Goal: Task Accomplishment & Management: Complete application form

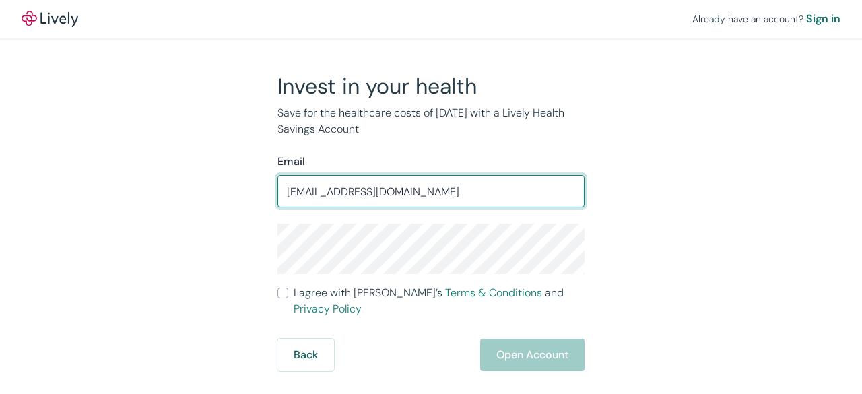
type input "[EMAIL_ADDRESS][DOMAIN_NAME]"
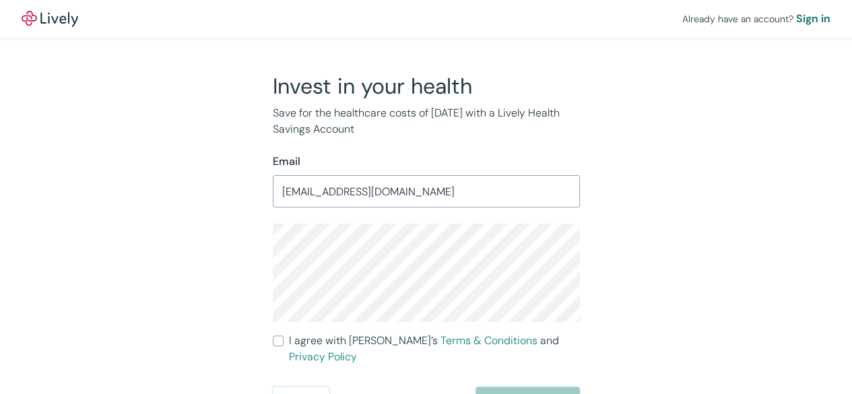
click at [280, 333] on label "I agree with Lively’s Terms & Conditions and Privacy Policy" at bounding box center [426, 349] width 307 height 32
click at [280, 335] on input "I agree with Lively’s Terms & Conditions and Privacy Policy" at bounding box center [278, 340] width 11 height 11
checkbox input "true"
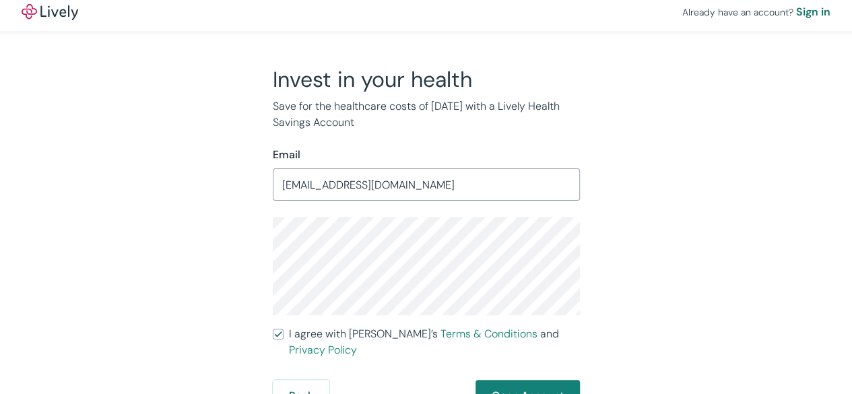
scroll to position [8, 0]
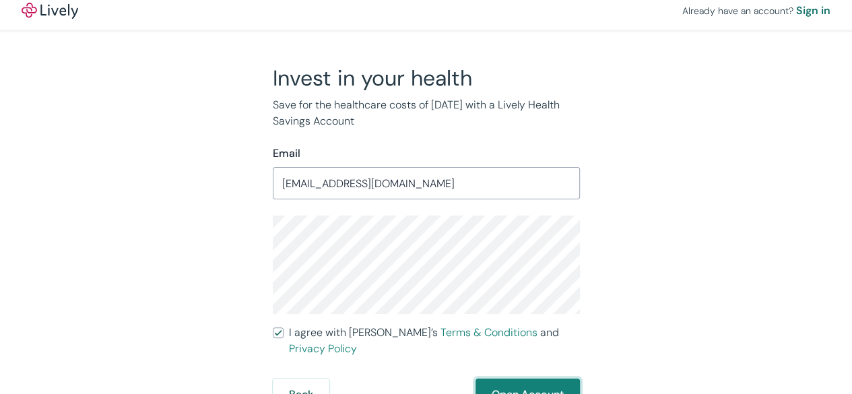
click at [536, 379] on button "Open Account" at bounding box center [528, 395] width 104 height 32
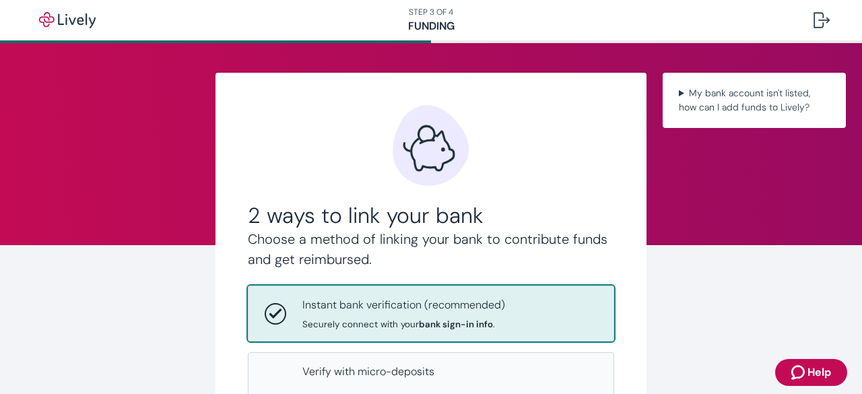
scroll to position [233, 0]
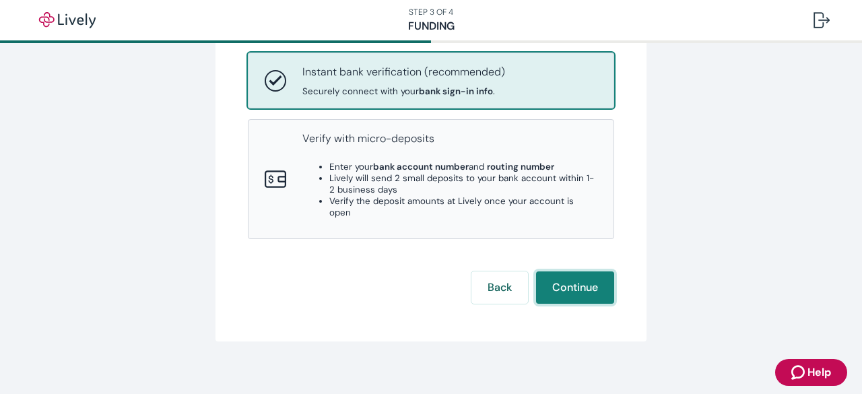
click at [552, 280] on button "Continue" at bounding box center [575, 287] width 78 height 32
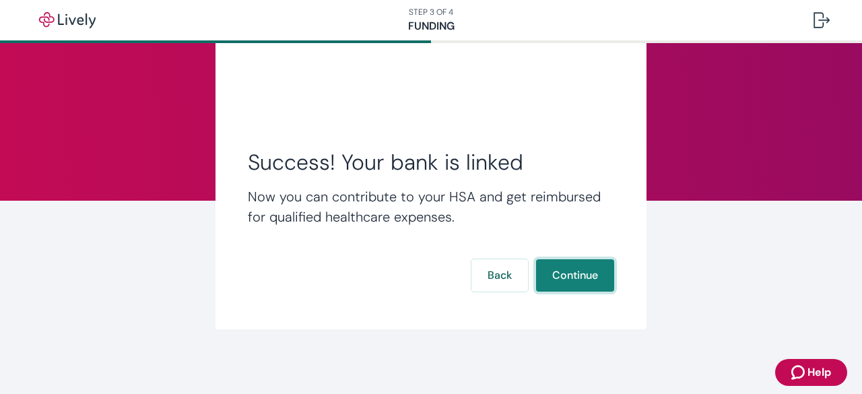
scroll to position [44, 0]
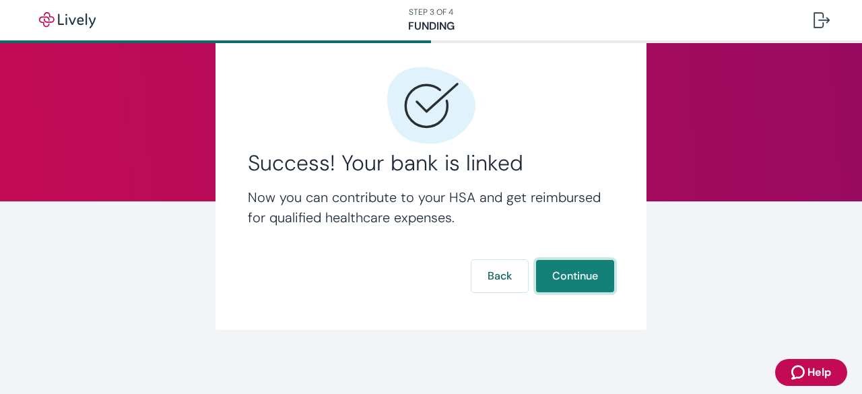
click at [564, 281] on button "Continue" at bounding box center [575, 276] width 78 height 32
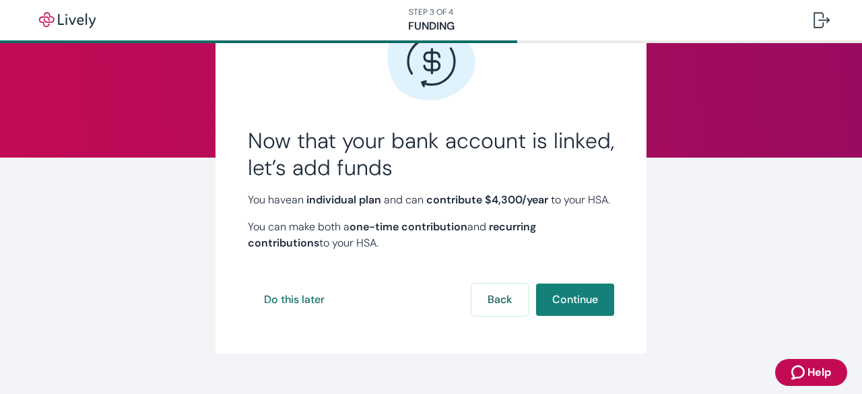
scroll to position [127, 0]
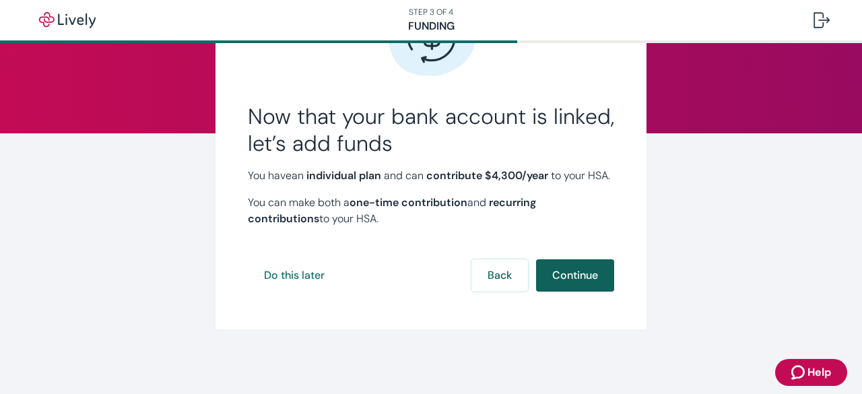
click at [562, 274] on button "Continue" at bounding box center [575, 275] width 78 height 32
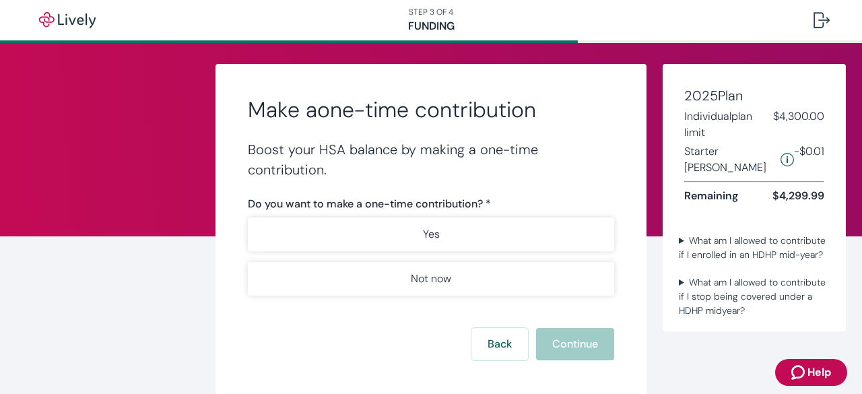
scroll to position [76, 0]
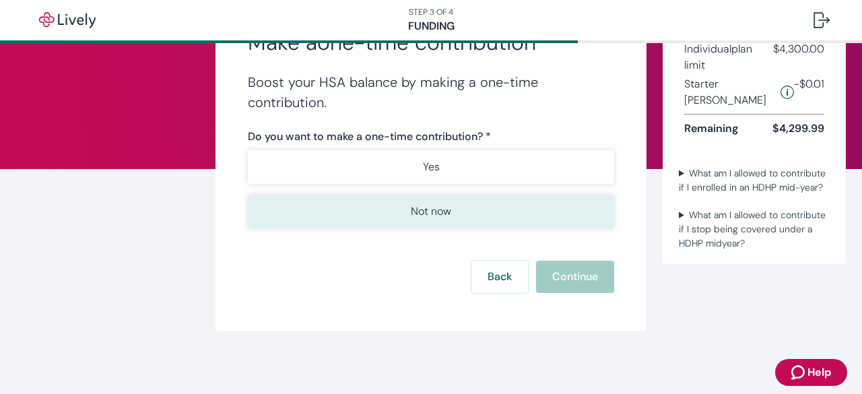
click at [476, 215] on button "Not now" at bounding box center [431, 212] width 366 height 34
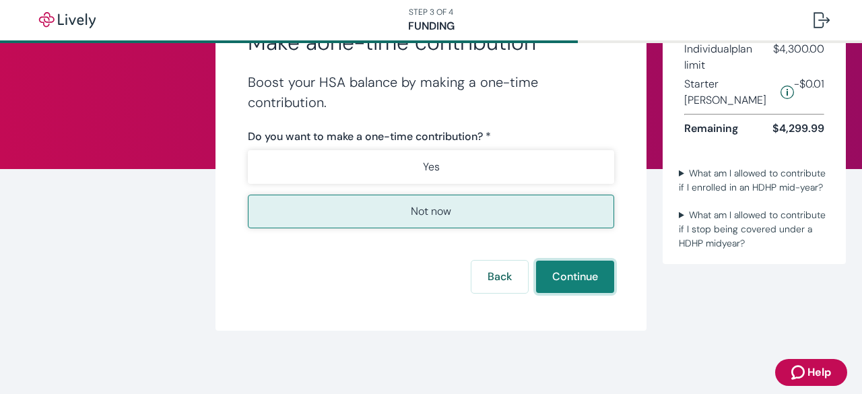
click at [554, 267] on button "Continue" at bounding box center [575, 277] width 78 height 32
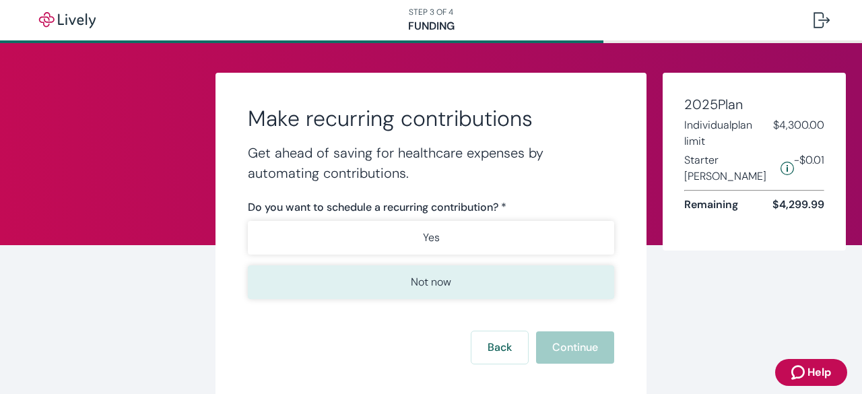
click at [430, 282] on p "Not now" at bounding box center [431, 282] width 40 height 16
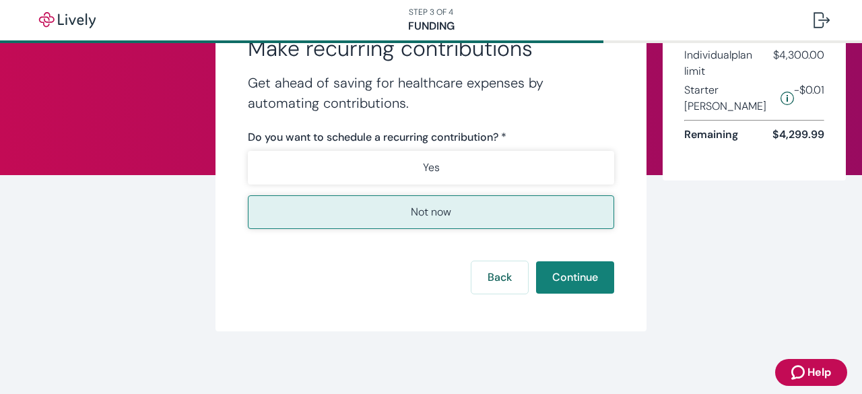
scroll to position [71, 0]
click at [555, 278] on button "Continue" at bounding box center [575, 277] width 78 height 32
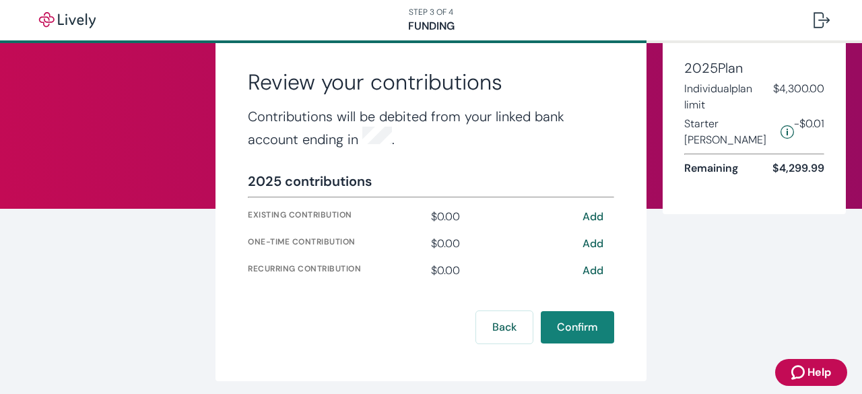
scroll to position [85, 0]
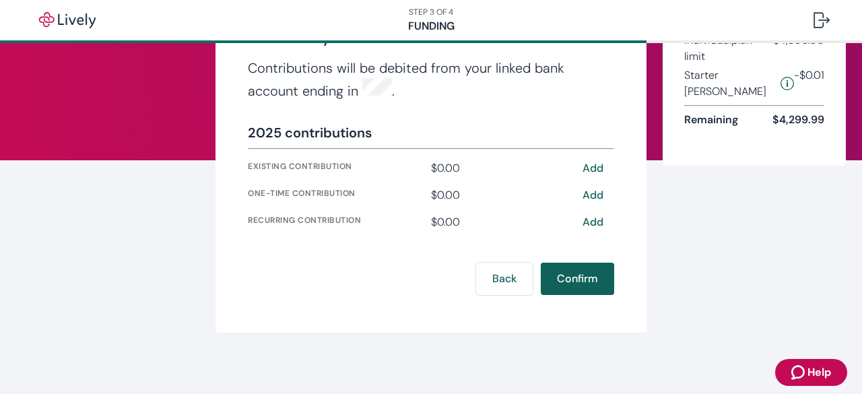
click at [575, 277] on button "Confirm" at bounding box center [577, 279] width 73 height 32
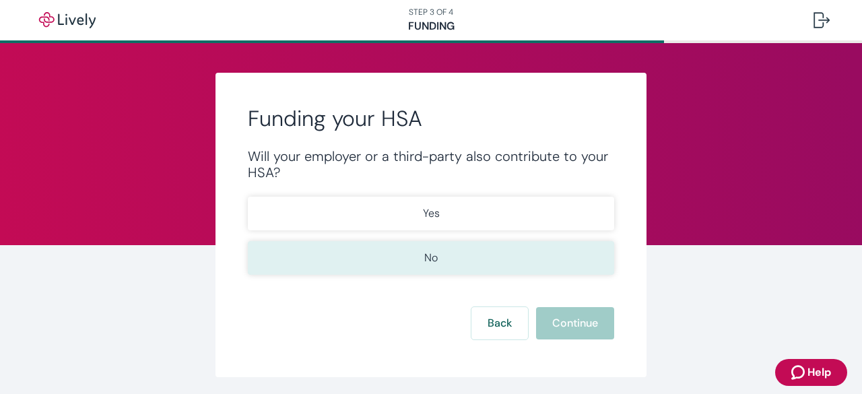
click at [438, 255] on button "No" at bounding box center [431, 258] width 366 height 34
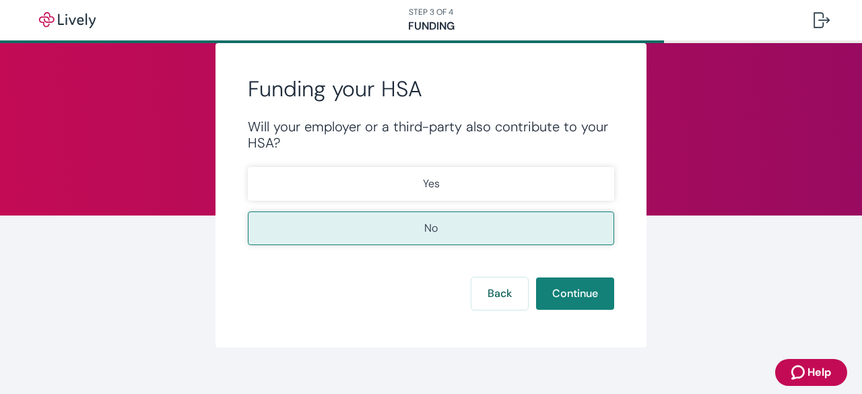
scroll to position [46, 0]
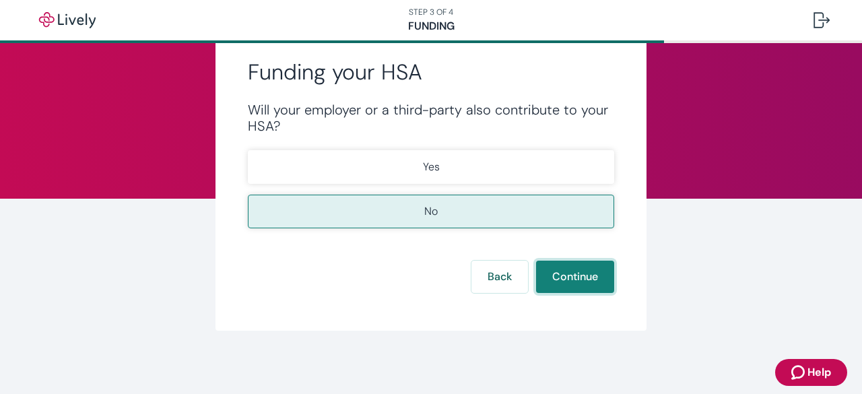
click at [566, 265] on button "Continue" at bounding box center [575, 277] width 78 height 32
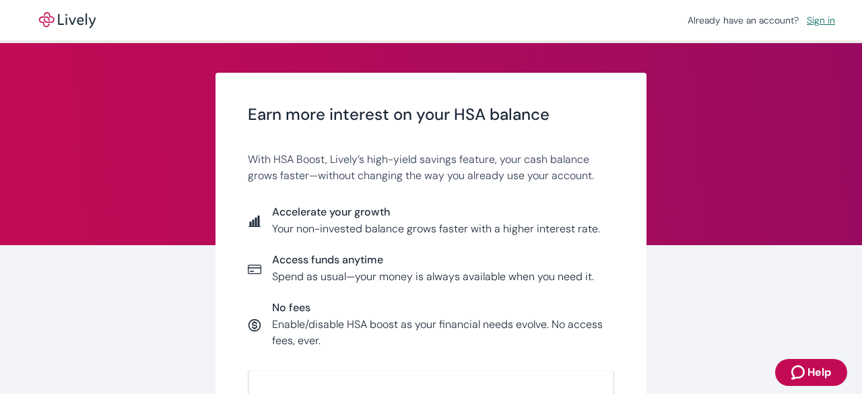
scroll to position [202, 0]
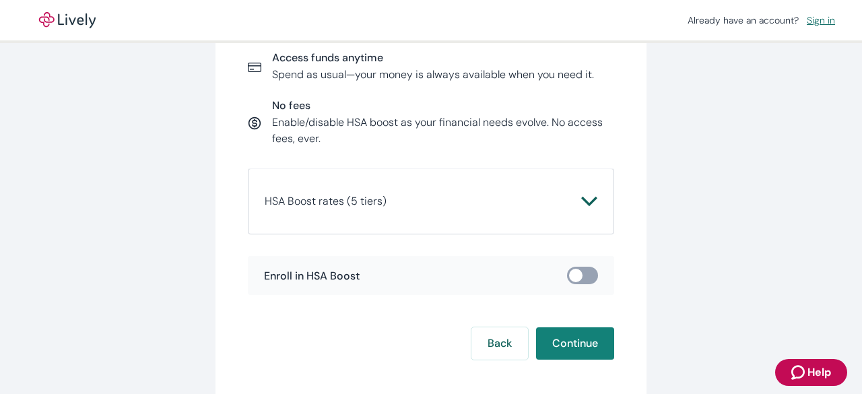
click at [560, 197] on span "HSA Boost rates (5 tiers)" at bounding box center [423, 201] width 317 height 16
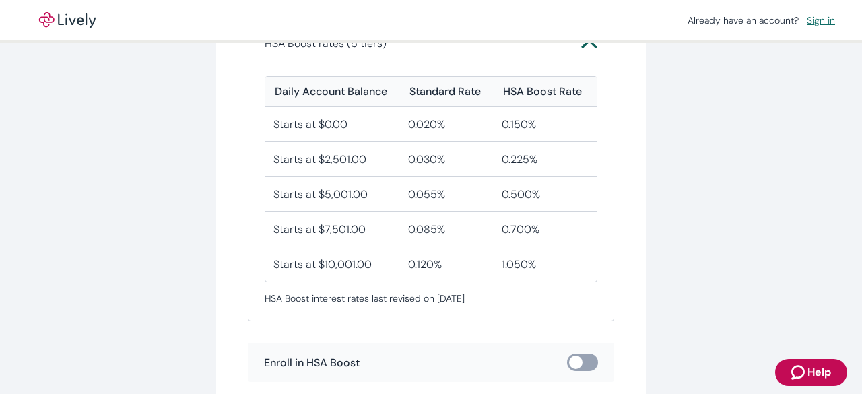
scroll to position [446, 0]
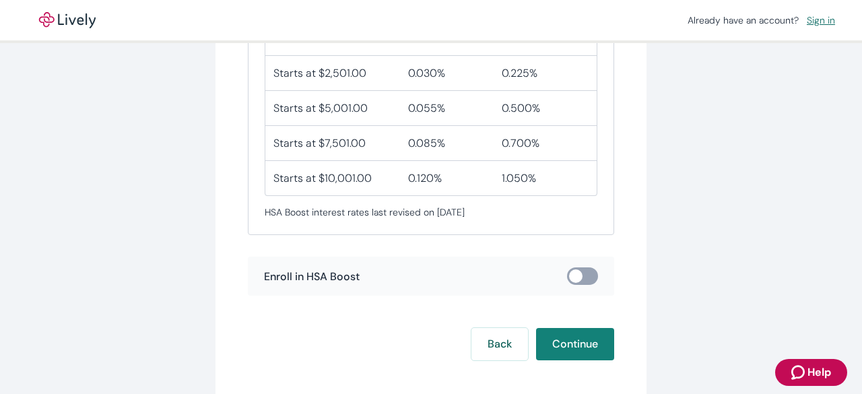
click at [583, 276] on input "checkbox" at bounding box center [576, 275] width 40 height 13
checkbox input "true"
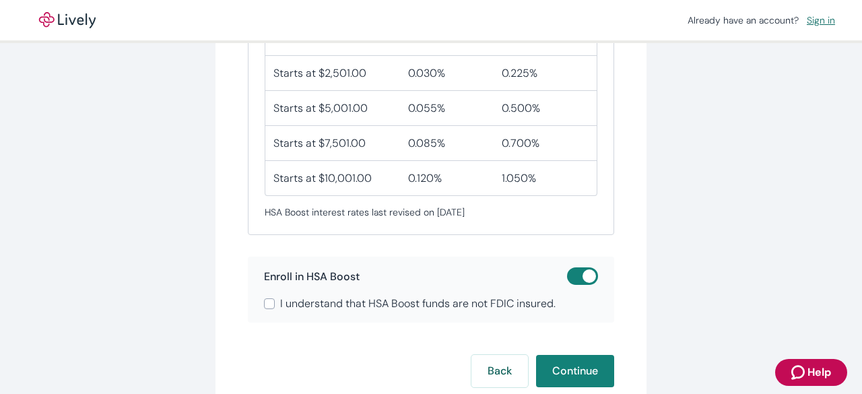
click at [264, 302] on input "I understand that HSA Boost funds are not FDIC insured." at bounding box center [269, 303] width 11 height 11
checkbox input "true"
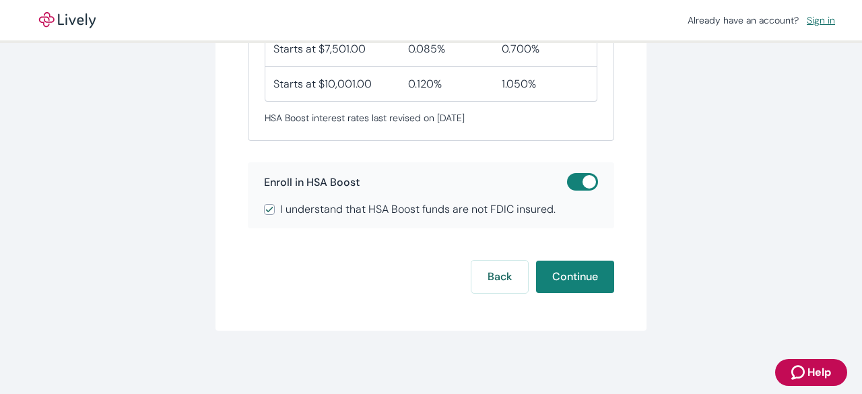
scroll to position [540, 0]
click at [558, 270] on button "Continue" at bounding box center [575, 277] width 78 height 32
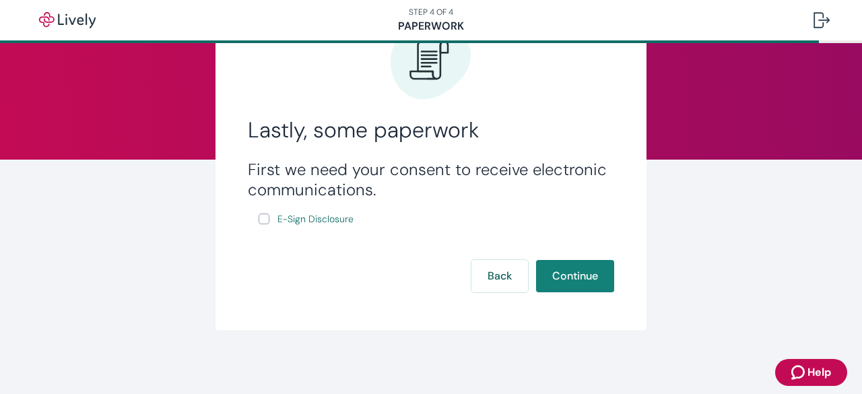
scroll to position [86, 0]
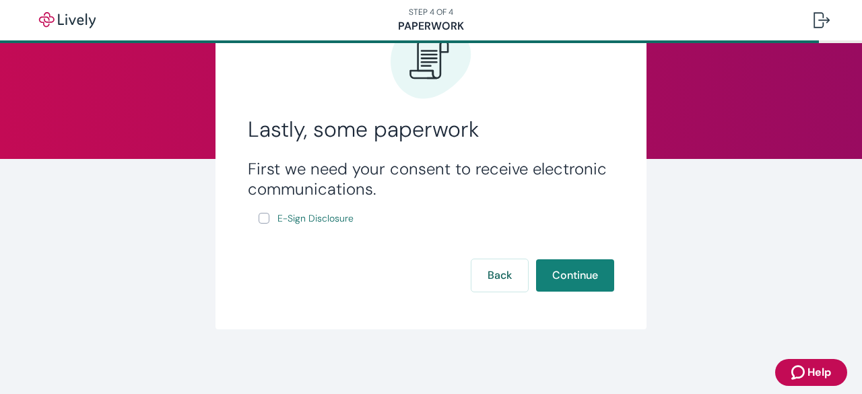
click at [261, 216] on input "E-Sign Disclosure" at bounding box center [264, 218] width 11 height 11
checkbox input "true"
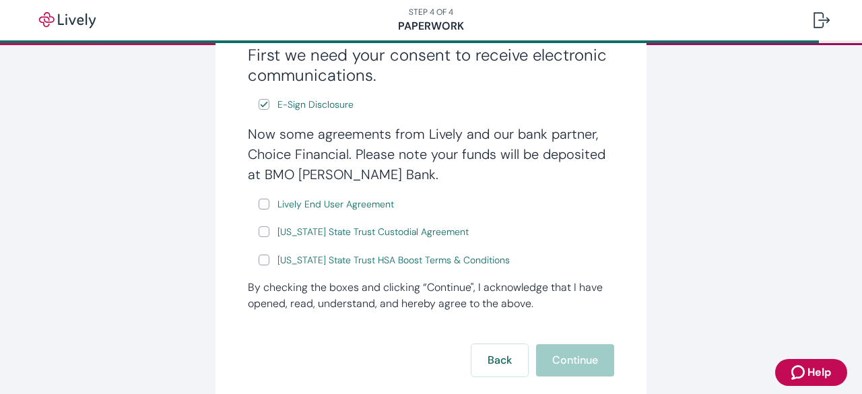
scroll to position [221, 0]
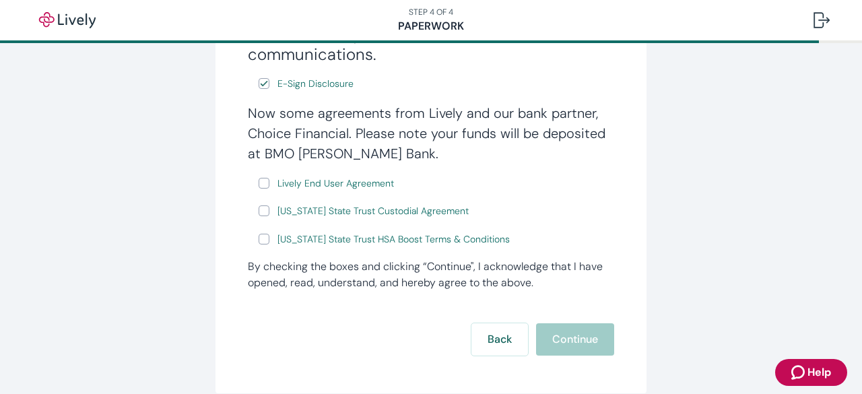
click at [261, 181] on input "Lively End User Agreement" at bounding box center [264, 183] width 11 height 11
checkbox input "true"
click at [253, 208] on div "Now some agreements from Lively and our bank partner, Choice Financial. Please …" at bounding box center [431, 175] width 366 height 144
click at [259, 212] on input "[US_STATE] State Trust Custodial Agreement" at bounding box center [264, 210] width 11 height 11
checkbox input "true"
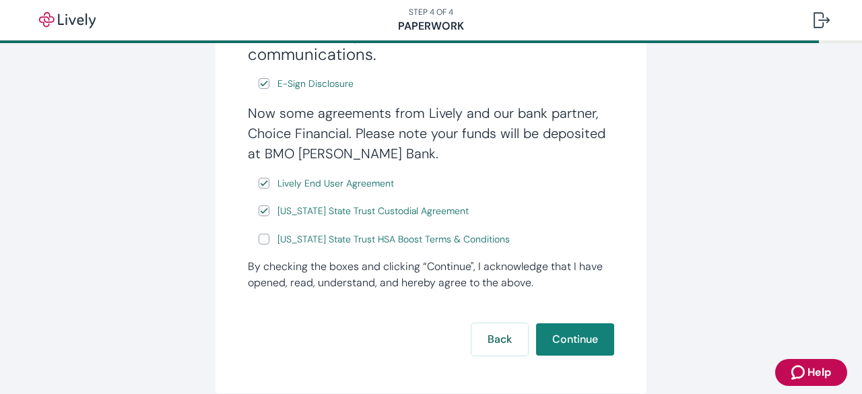
click at [260, 239] on input "[US_STATE] State Trust HSA Boost Terms & Conditions" at bounding box center [264, 239] width 11 height 11
checkbox input "true"
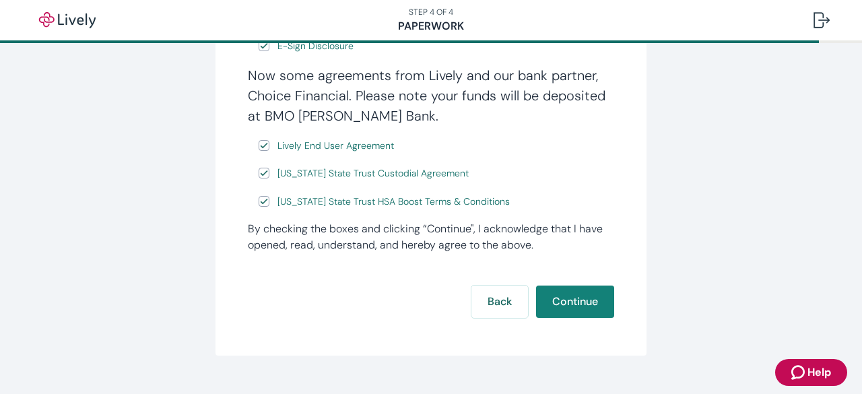
scroll to position [286, 0]
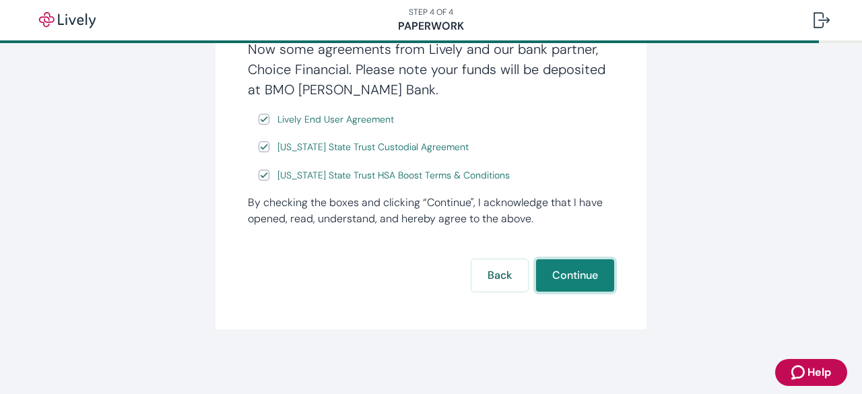
click at [570, 273] on button "Continue" at bounding box center [575, 275] width 78 height 32
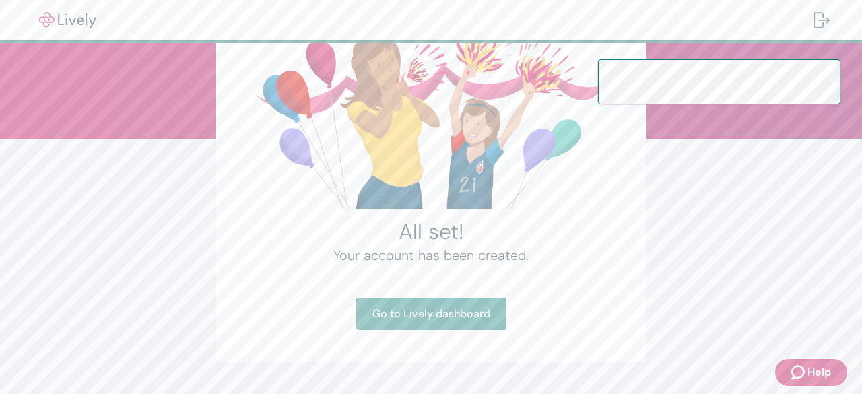
scroll to position [139, 0]
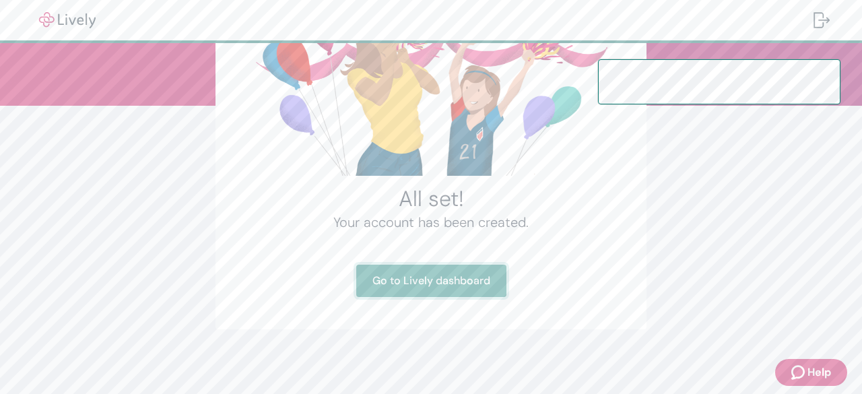
click at [430, 286] on link "Go to Lively dashboard" at bounding box center [431, 281] width 150 height 32
